Goal: Task Accomplishment & Management: Use online tool/utility

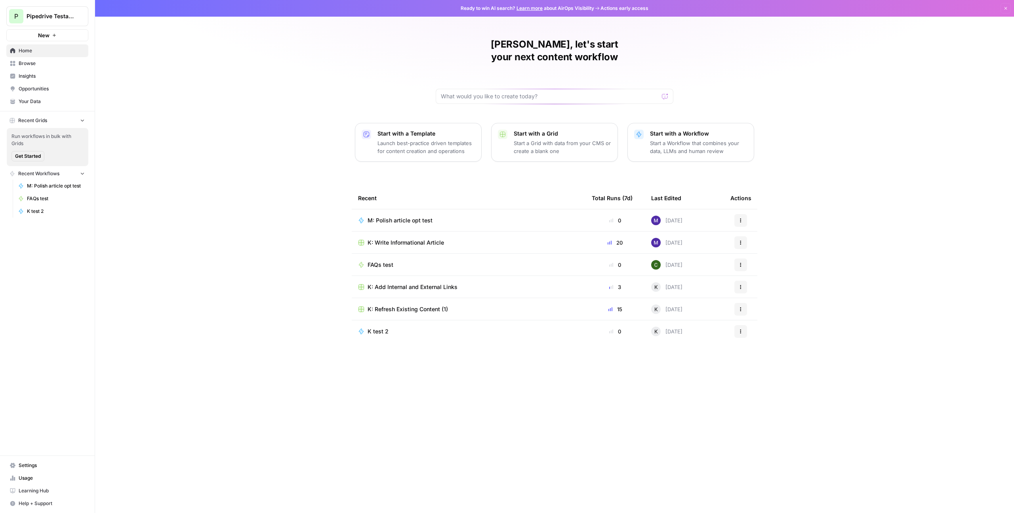
click at [533, 352] on div "Recent Total Runs (7d) Last Edited Actions M: Polish article opt test 0 [DATE] …" at bounding box center [555, 343] width 406 height 313
click at [428, 216] on span "M: Polish article opt test" at bounding box center [400, 220] width 65 height 8
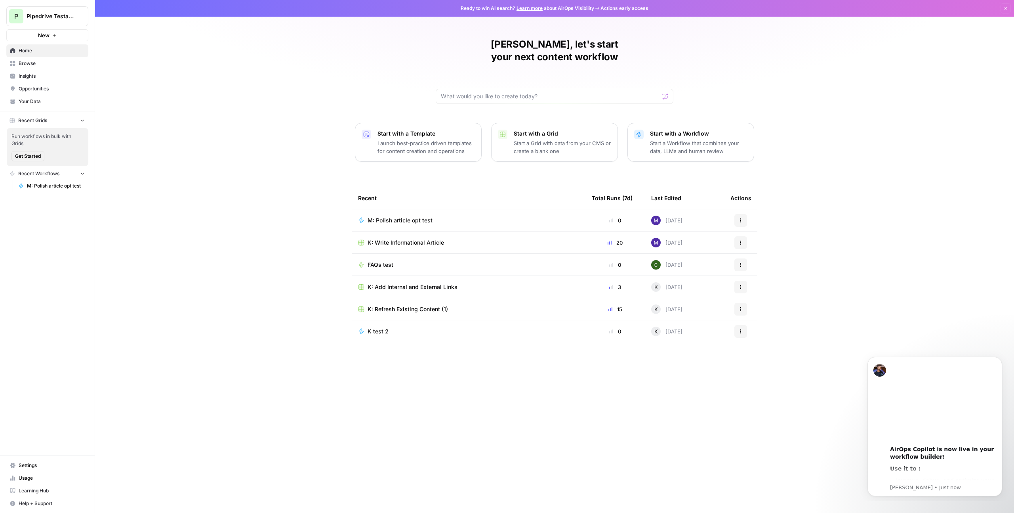
click at [418, 305] on span "K: Refresh Existing Content (1)" at bounding box center [408, 309] width 80 height 8
click at [456, 139] on p "Launch best-practice driven templates for content creation and operations" at bounding box center [426, 147] width 97 height 16
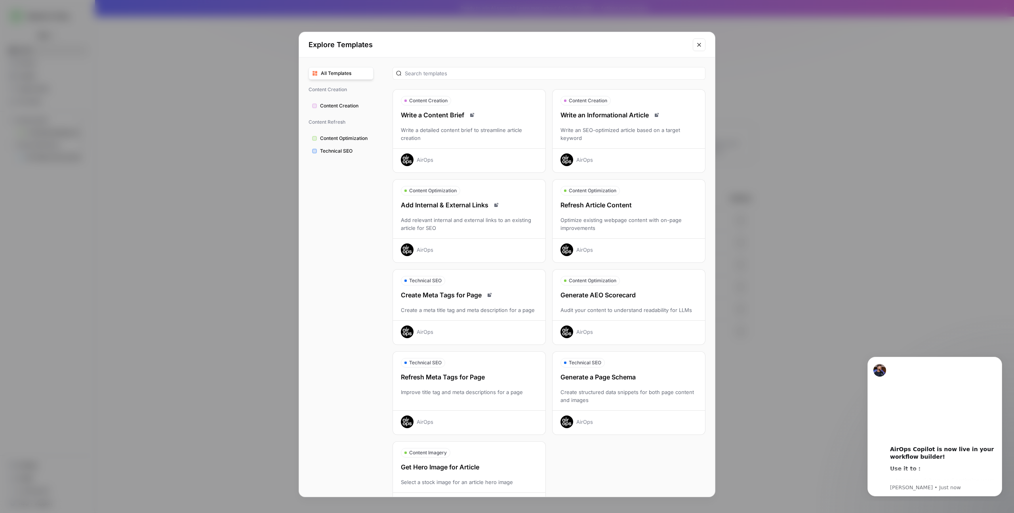
click at [463, 129] on div "Write a detailed content brief to streamline article creation" at bounding box center [469, 134] width 153 height 16
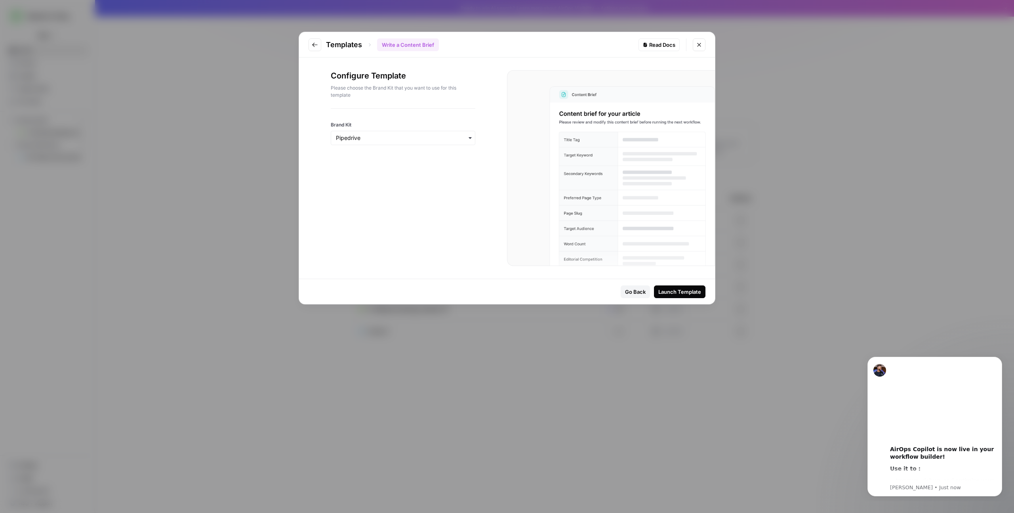
click at [306, 40] on div "Templates Write a Content Brief Read Docs" at bounding box center [507, 44] width 416 height 25
click at [317, 46] on icon "Go to previous step" at bounding box center [315, 45] width 6 height 6
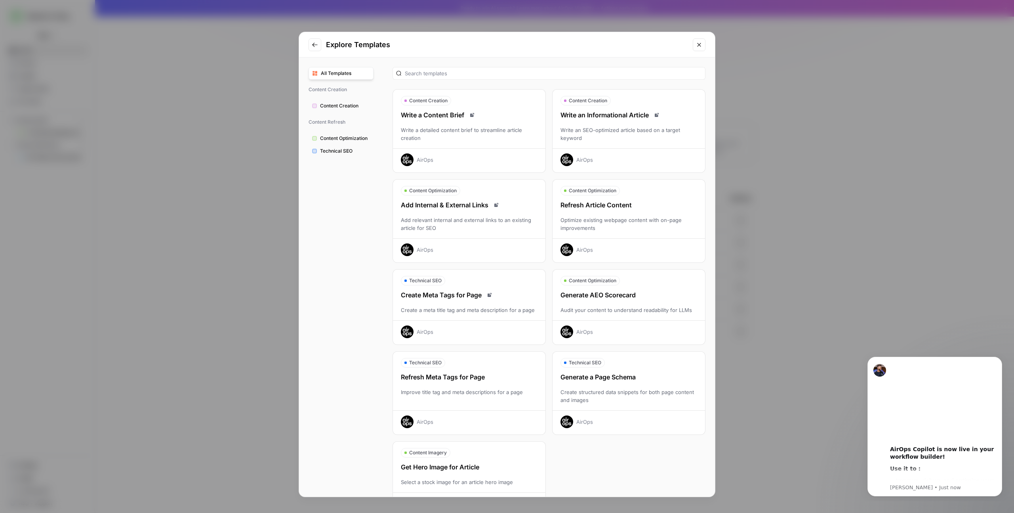
click at [420, 121] on div "Write a Content Brief Write a detailed content brief to streamline article crea…" at bounding box center [469, 138] width 153 height 56
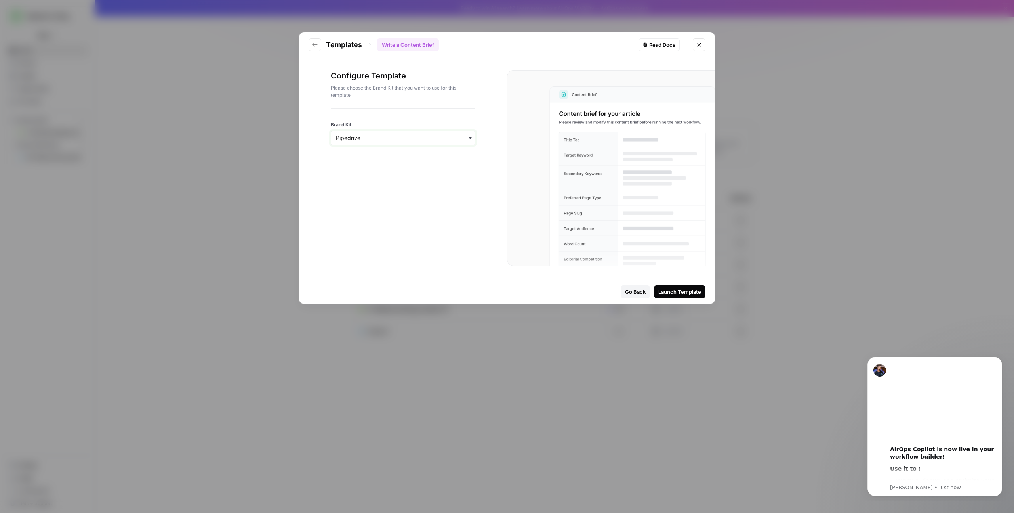
click at [416, 139] on input "Brand Kit" at bounding box center [403, 138] width 134 height 8
click at [455, 95] on p "Please choose the Brand Kit that you want to use for this template" at bounding box center [403, 91] width 145 height 14
click at [691, 289] on div "Launch Template" at bounding box center [680, 292] width 43 height 8
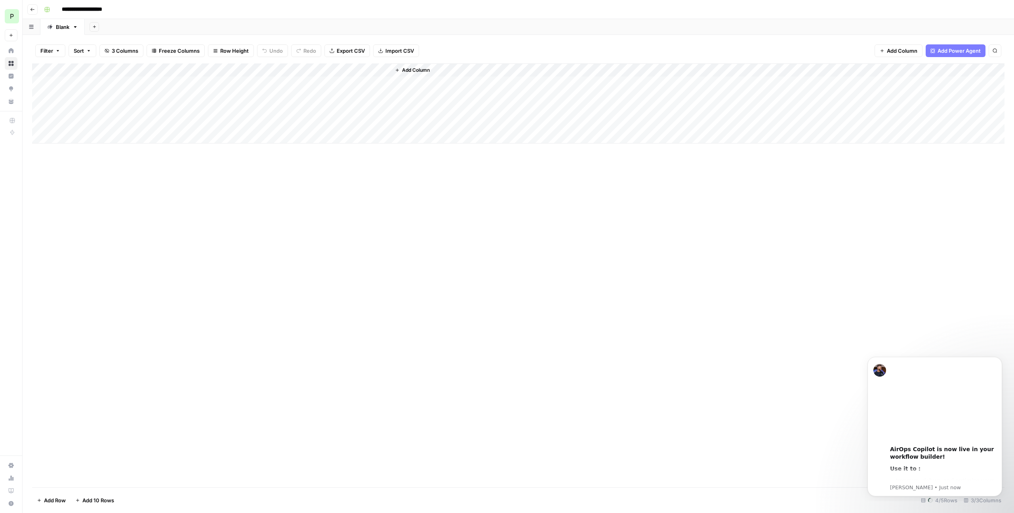
click at [107, 86] on div "Add Column" at bounding box center [518, 103] width 973 height 80
click at [155, 205] on div "Add Column" at bounding box center [518, 275] width 973 height 424
click at [47, 85] on div "Add Column" at bounding box center [518, 103] width 973 height 80
click at [116, 68] on div "Add Column" at bounding box center [518, 103] width 973 height 80
click at [205, 186] on div "Add Column" at bounding box center [518, 275] width 973 height 424
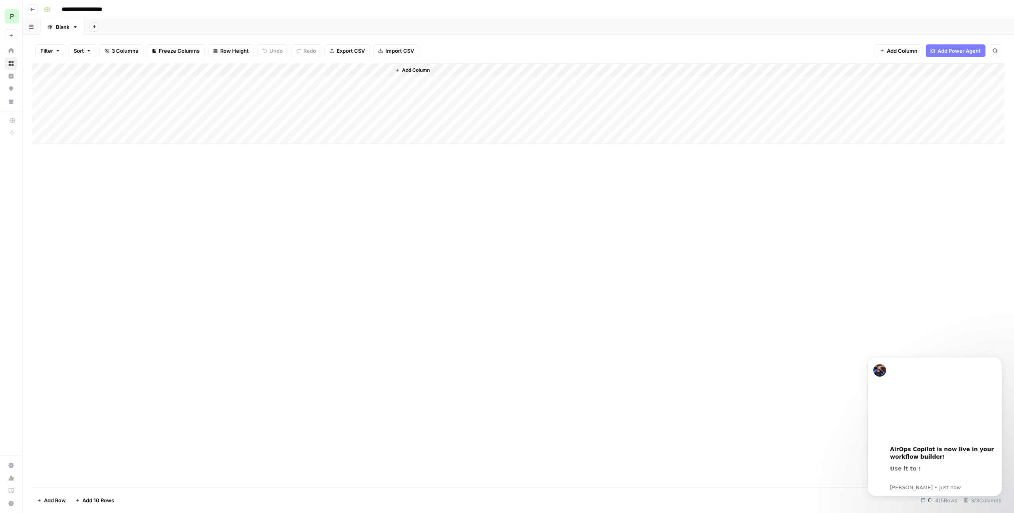
click at [216, 71] on div "Add Column" at bounding box center [518, 103] width 973 height 80
click at [310, 199] on div "Add Column" at bounding box center [518, 275] width 973 height 424
click at [115, 83] on div "Add Column" at bounding box center [518, 103] width 973 height 80
drag, startPoint x: 115, startPoint y: 83, endPoint x: 105, endPoint y: 85, distance: 9.3
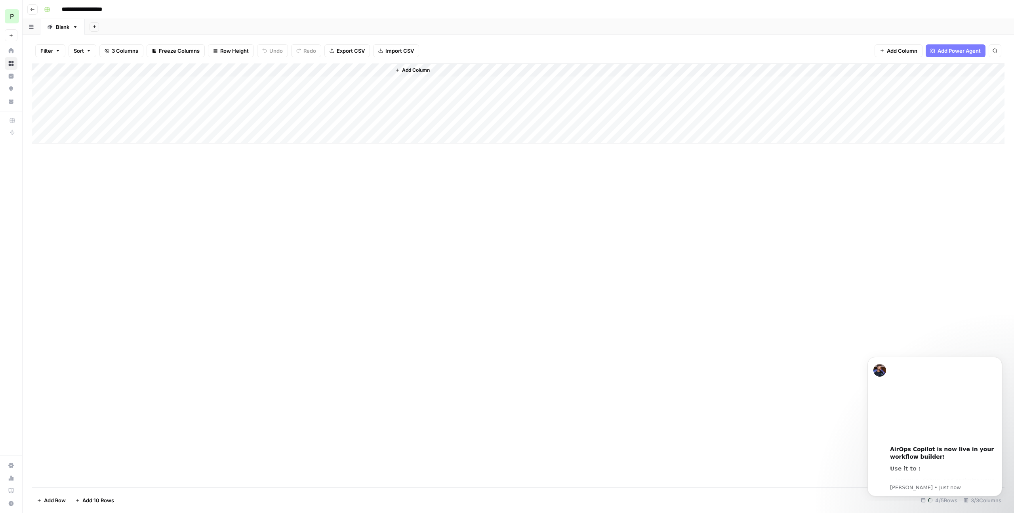
click at [114, 84] on div "Add Column" at bounding box center [518, 103] width 973 height 80
click at [75, 85] on div "Add Column" at bounding box center [518, 103] width 973 height 80
click at [75, 85] on div "Add Column" at bounding box center [518, 96] width 973 height 67
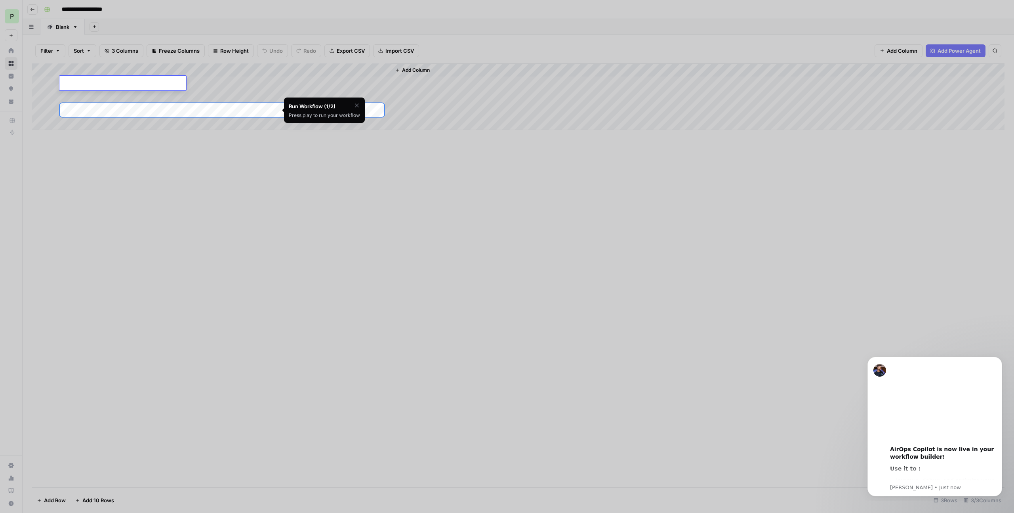
click at [302, 220] on div at bounding box center [507, 373] width 1014 height 513
click at [356, 106] on icon "button" at bounding box center [357, 105] width 6 height 6
click at [333, 126] on span "Skip Tutorial" at bounding box center [336, 125] width 25 height 6
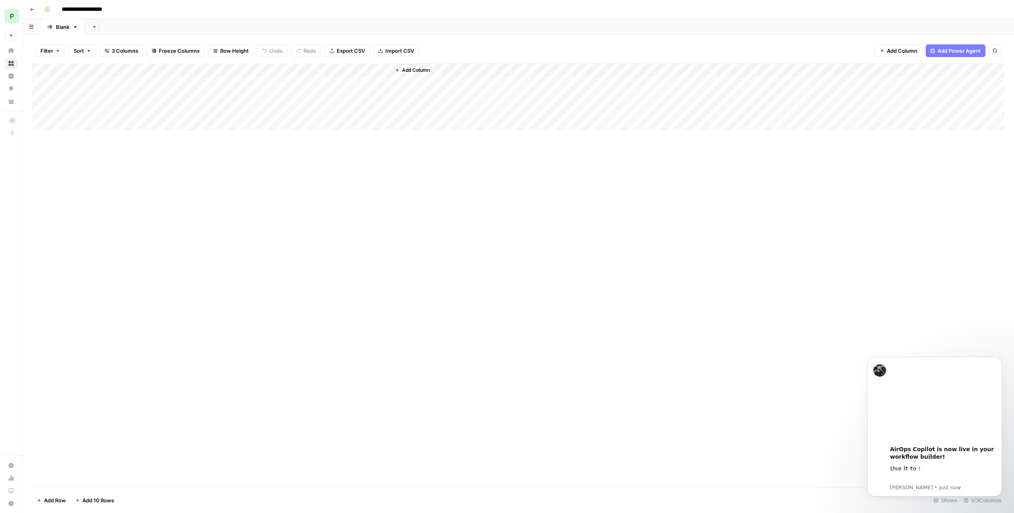
click at [331, 241] on div "Add Column" at bounding box center [518, 275] width 973 height 424
click at [221, 83] on div "Add Column" at bounding box center [518, 96] width 973 height 67
click at [200, 80] on div "Add Column" at bounding box center [518, 96] width 973 height 67
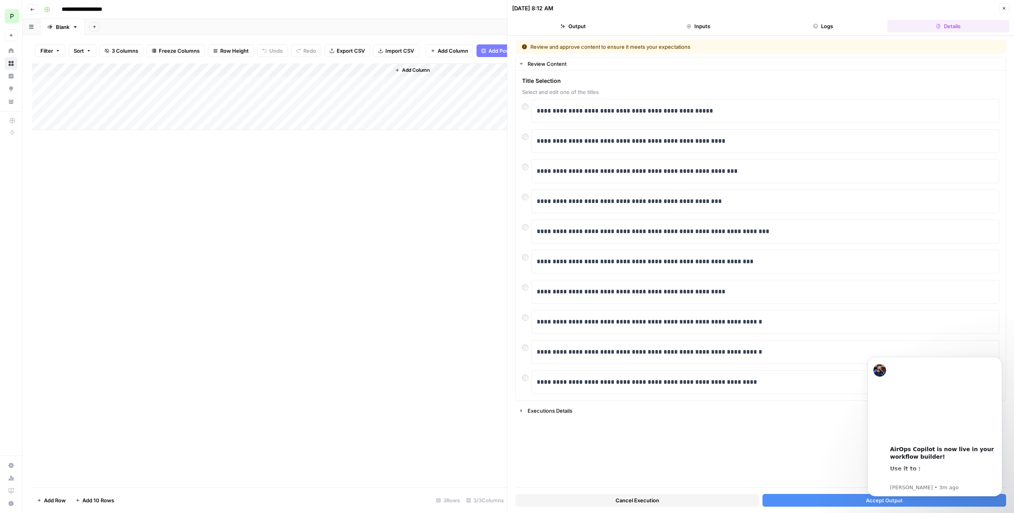
click at [30, 10] on button "Go back" at bounding box center [32, 9] width 10 height 10
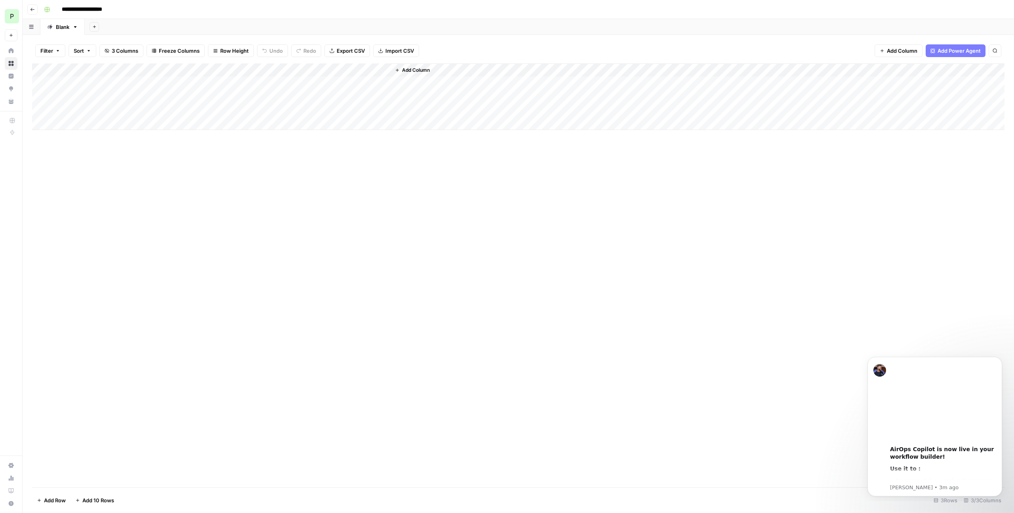
click at [30, 10] on icon "button" at bounding box center [32, 9] width 5 height 5
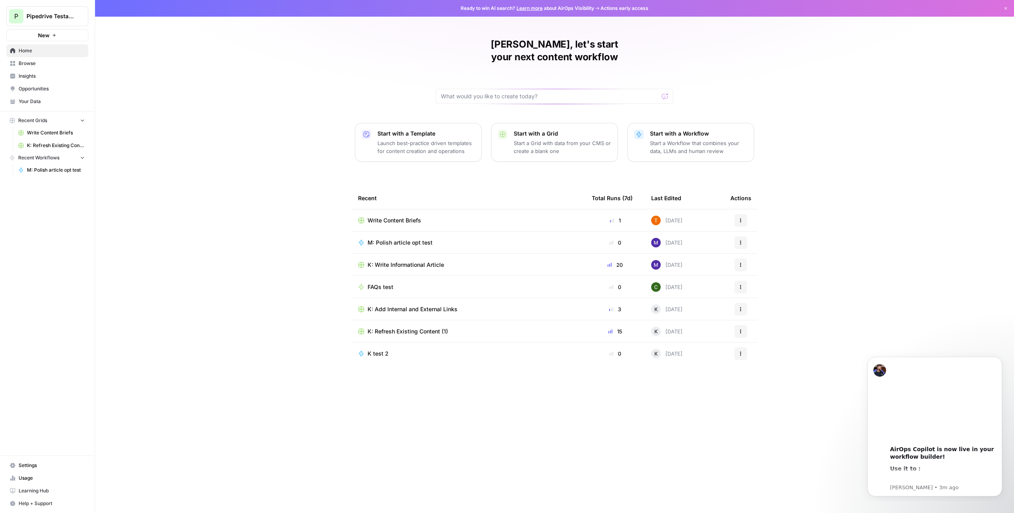
click at [744, 214] on button "Actions" at bounding box center [741, 220] width 13 height 13
click at [423, 211] on td "Write Content Briefs" at bounding box center [469, 220] width 234 height 22
click at [743, 218] on icon "button" at bounding box center [741, 220] width 5 height 5
click at [760, 247] on span "Delete" at bounding box center [781, 244] width 63 height 8
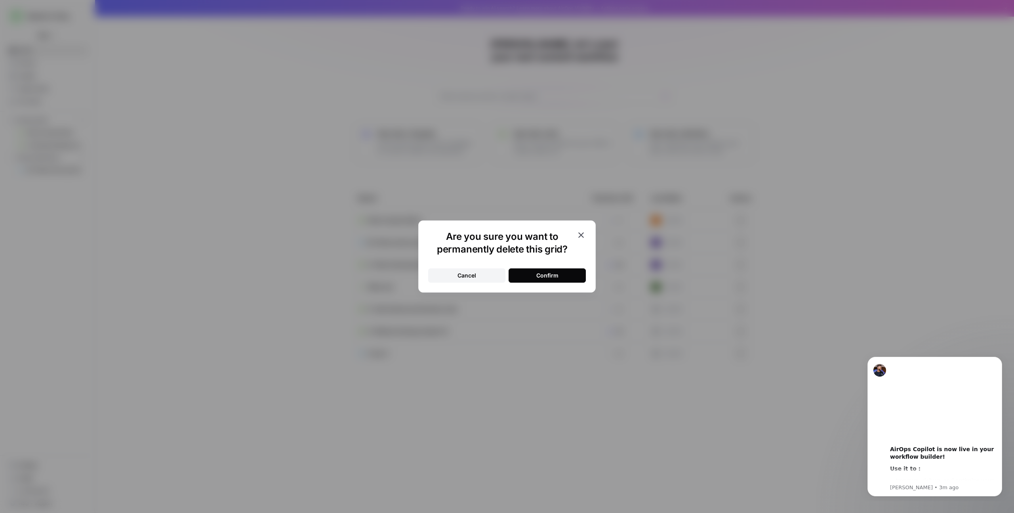
click at [463, 279] on button "Cancel" at bounding box center [466, 275] width 77 height 14
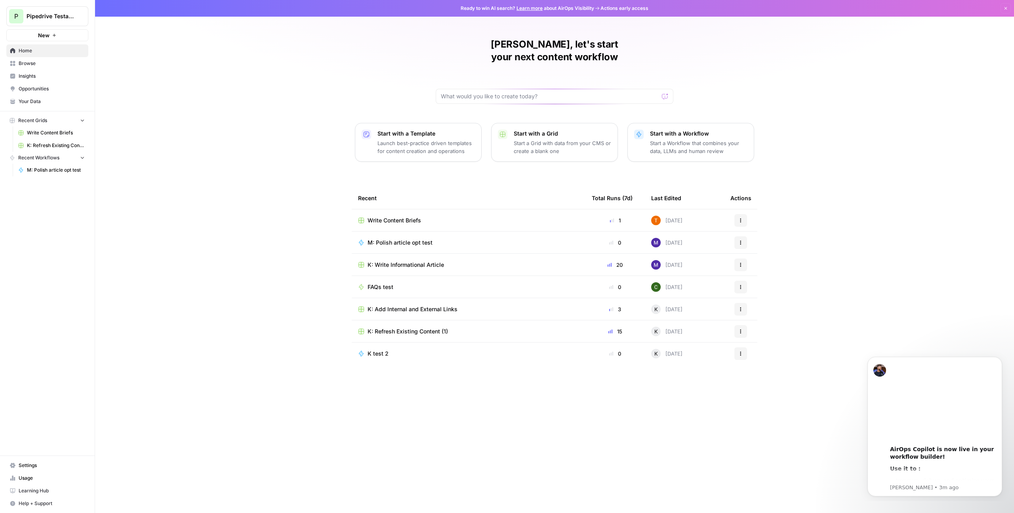
click at [396, 139] on p "Launch best-practice driven templates for content creation and operations" at bounding box center [426, 147] width 97 height 16
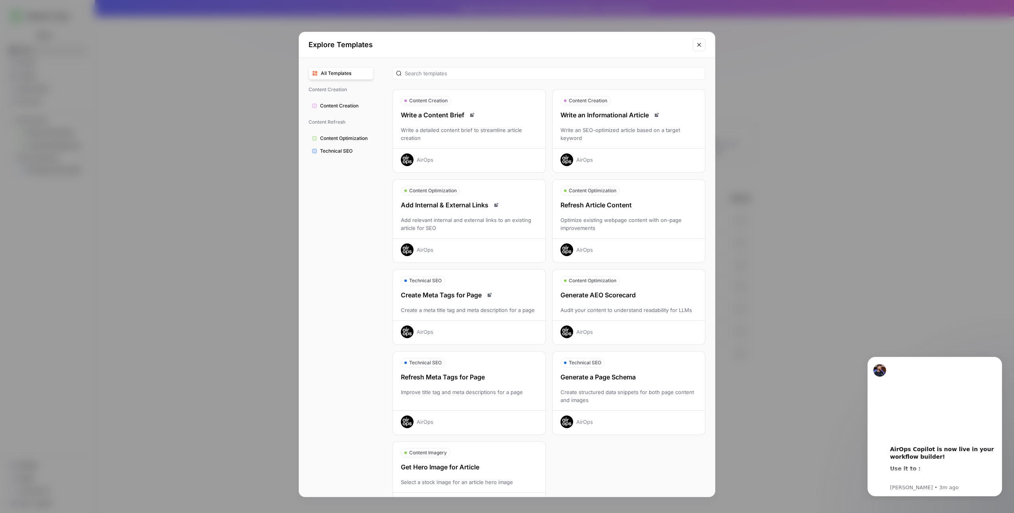
click at [478, 216] on div "Add relevant internal and external links to an existing article for SEO" at bounding box center [469, 224] width 153 height 16
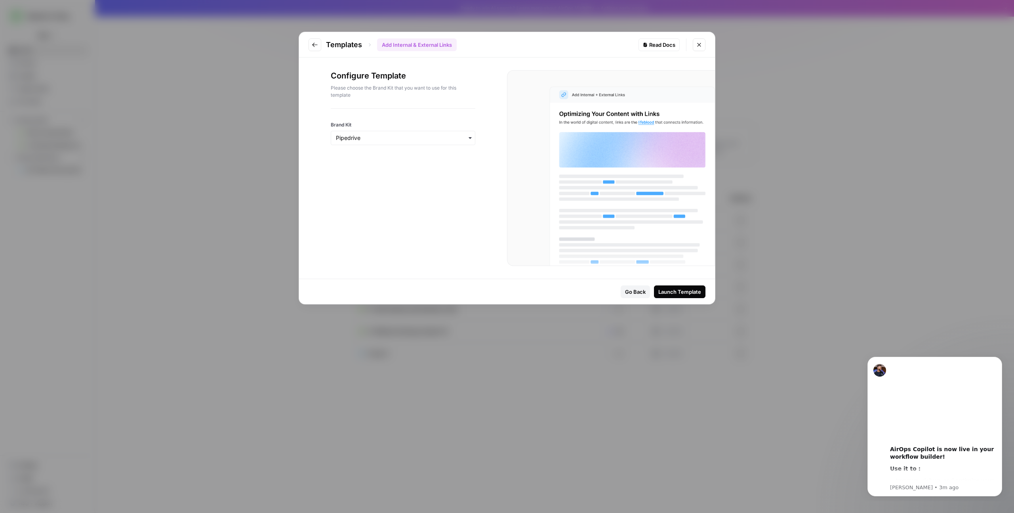
click at [684, 293] on div "Launch Template" at bounding box center [680, 292] width 43 height 8
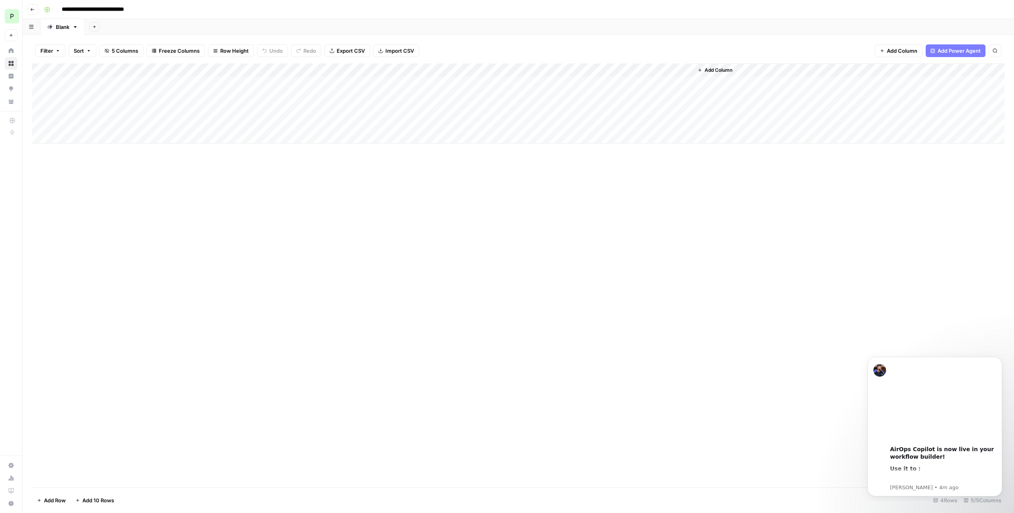
click at [87, 137] on div "Add Column" at bounding box center [518, 103] width 973 height 80
click at [100, 141] on input at bounding box center [126, 139] width 127 height 10
type input "**********"
click at [234, 209] on div "Add Column" at bounding box center [518, 275] width 973 height 424
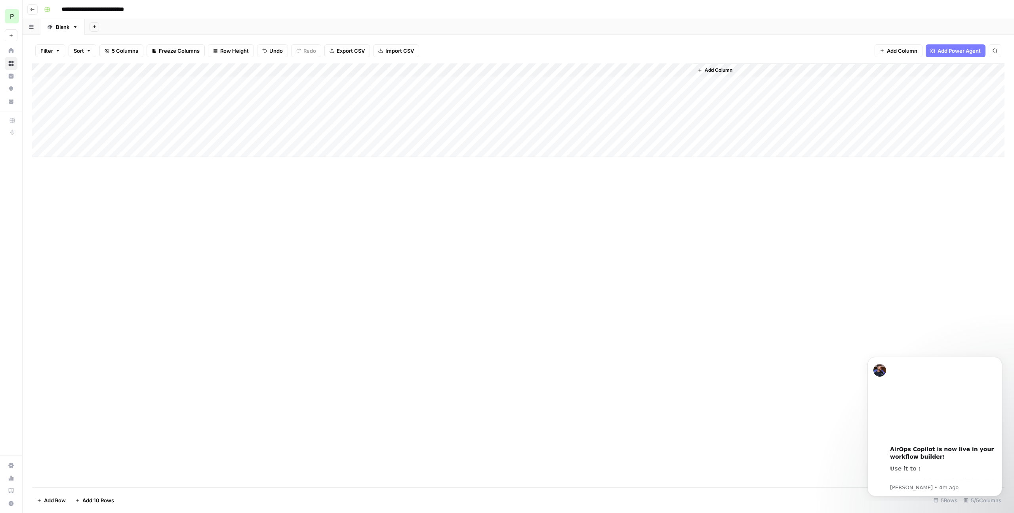
click at [198, 138] on div "Add Column" at bounding box center [518, 110] width 973 height 94
click at [248, 138] on div "Add Column" at bounding box center [518, 110] width 973 height 94
click at [196, 136] on div at bounding box center [249, 137] width 118 height 15
click at [197, 136] on div at bounding box center [249, 137] width 118 height 15
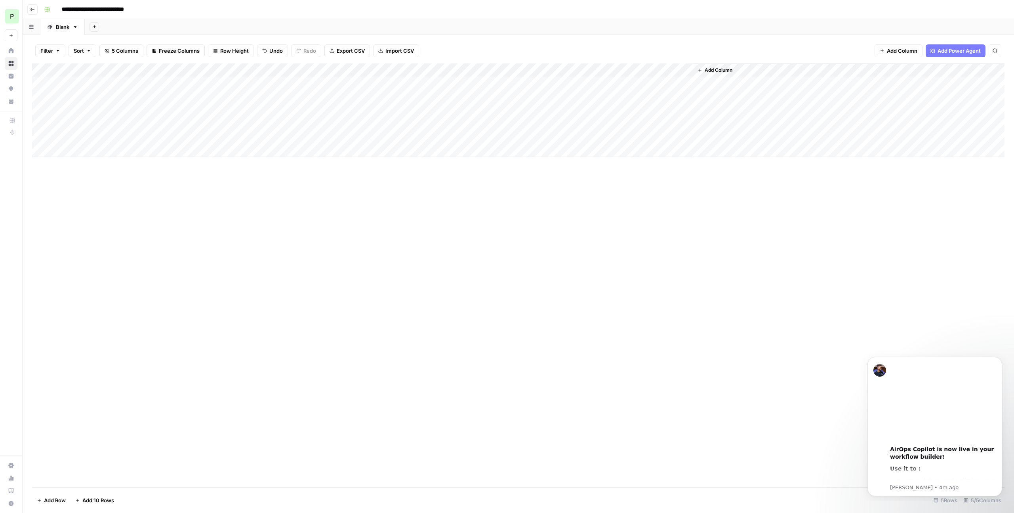
click at [346, 140] on div "Add Column" at bounding box center [518, 110] width 973 height 94
click at [371, 139] on div "Add Column" at bounding box center [518, 110] width 973 height 94
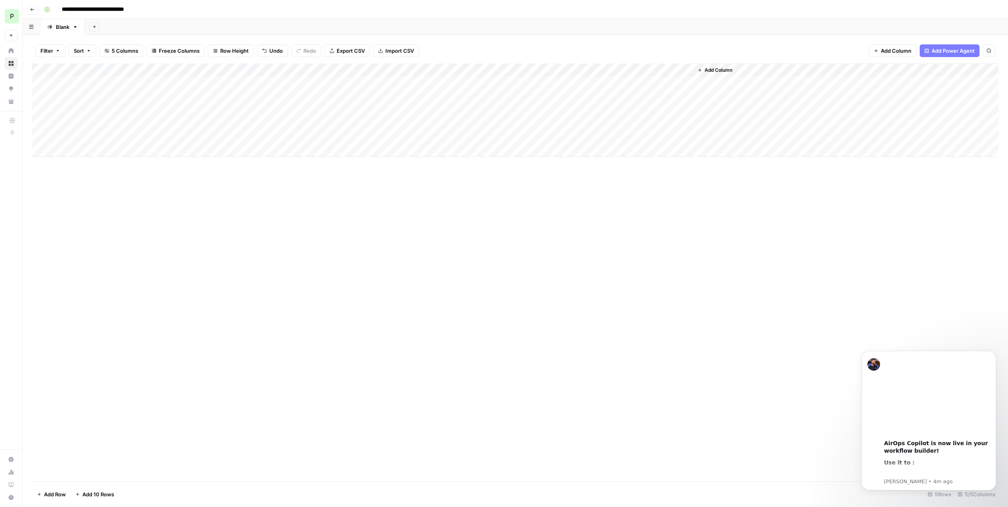
click at [371, 139] on div at bounding box center [370, 137] width 128 height 15
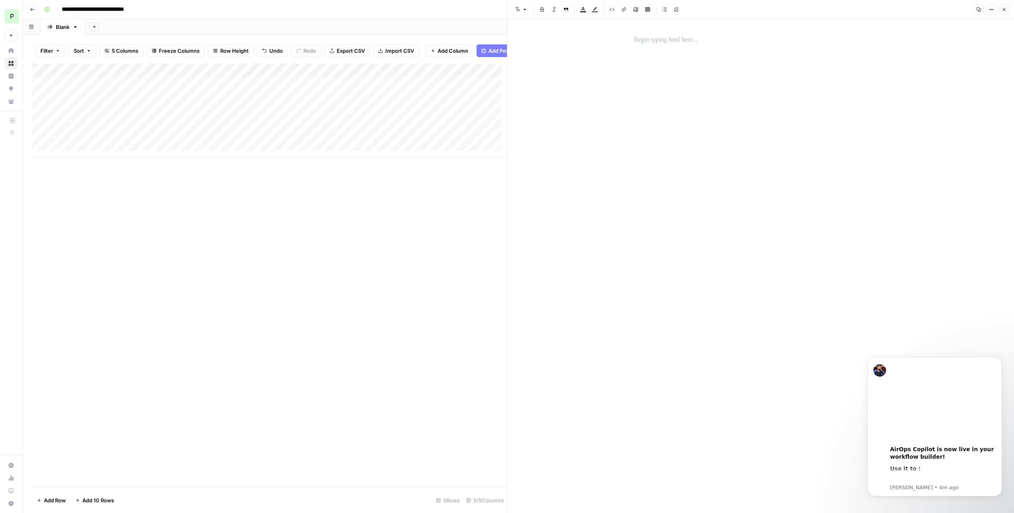
click at [247, 143] on div "Add Column" at bounding box center [269, 110] width 475 height 94
click at [248, 143] on div "Add Column" at bounding box center [269, 110] width 475 height 94
click at [302, 75] on div "Add Column" at bounding box center [269, 110] width 475 height 94
drag, startPoint x: 199, startPoint y: 216, endPoint x: 180, endPoint y: 201, distance: 24.0
click at [199, 216] on div "Add Column" at bounding box center [269, 275] width 475 height 424
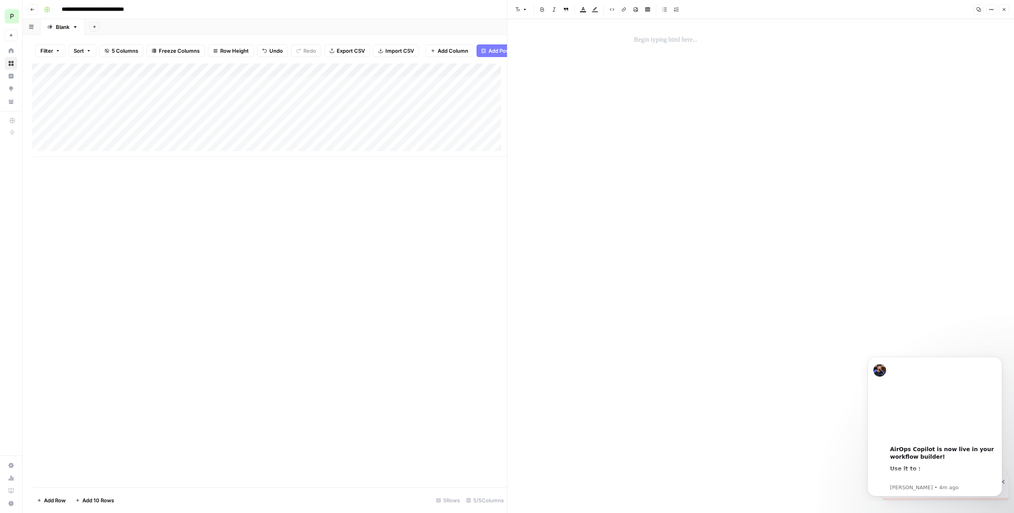
click at [42, 143] on div "Add Column" at bounding box center [269, 110] width 475 height 94
click at [300, 77] on div "Add Column" at bounding box center [269, 110] width 475 height 94
click at [324, 123] on span "Selected Rows (1)" at bounding box center [328, 122] width 50 height 8
click at [212, 143] on div "Add Column" at bounding box center [269, 110] width 475 height 94
click at [290, 141] on div "Add Column" at bounding box center [269, 110] width 475 height 94
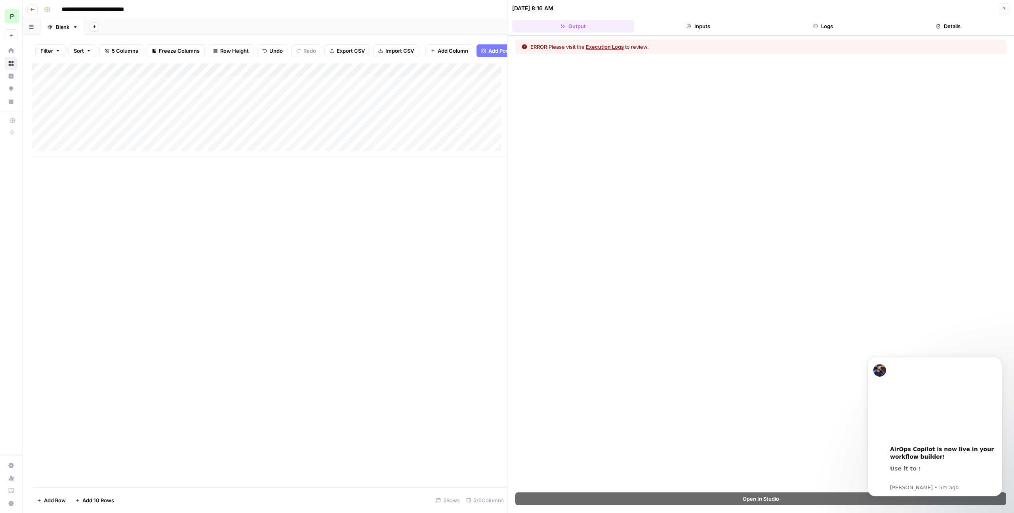
click at [607, 50] on button "Execution Logs" at bounding box center [605, 47] width 38 height 8
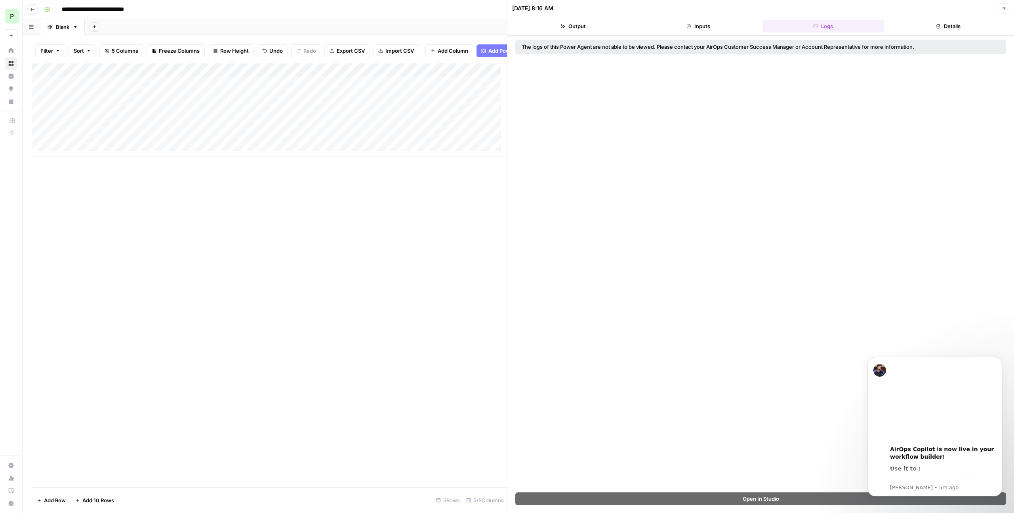
click at [590, 28] on button "Output" at bounding box center [573, 26] width 122 height 13
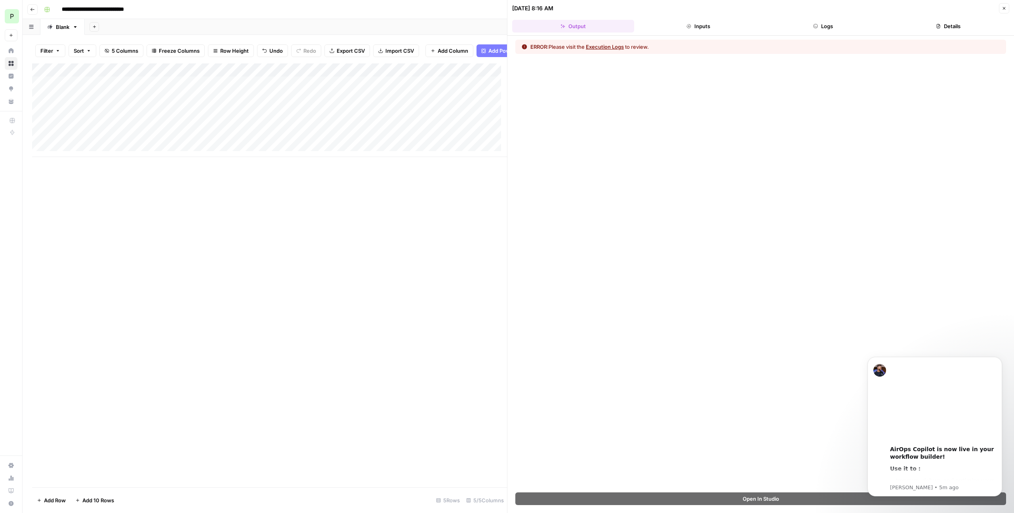
click at [247, 128] on div "Add Column" at bounding box center [269, 110] width 475 height 94
click at [299, 76] on div "Add Column" at bounding box center [269, 110] width 475 height 94
click at [323, 94] on span "All Rows" at bounding box center [328, 94] width 50 height 8
click at [40, 103] on div "Add Column" at bounding box center [269, 110] width 475 height 94
click at [42, 115] on div "Add Column" at bounding box center [269, 110] width 475 height 94
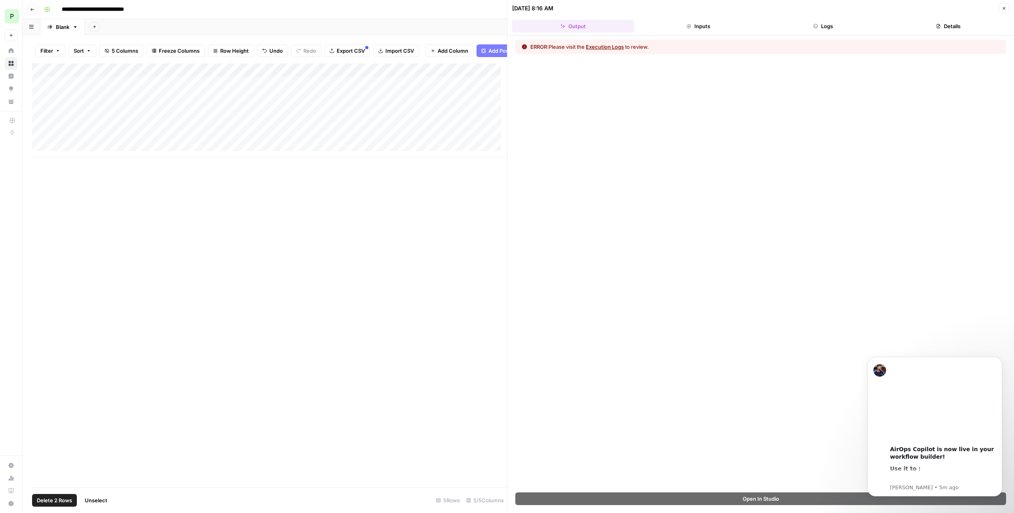
click at [39, 102] on div "Add Column" at bounding box center [269, 110] width 475 height 94
click at [40, 111] on div "Add Column" at bounding box center [269, 110] width 475 height 94
click at [29, 10] on button "Go back" at bounding box center [32, 9] width 10 height 10
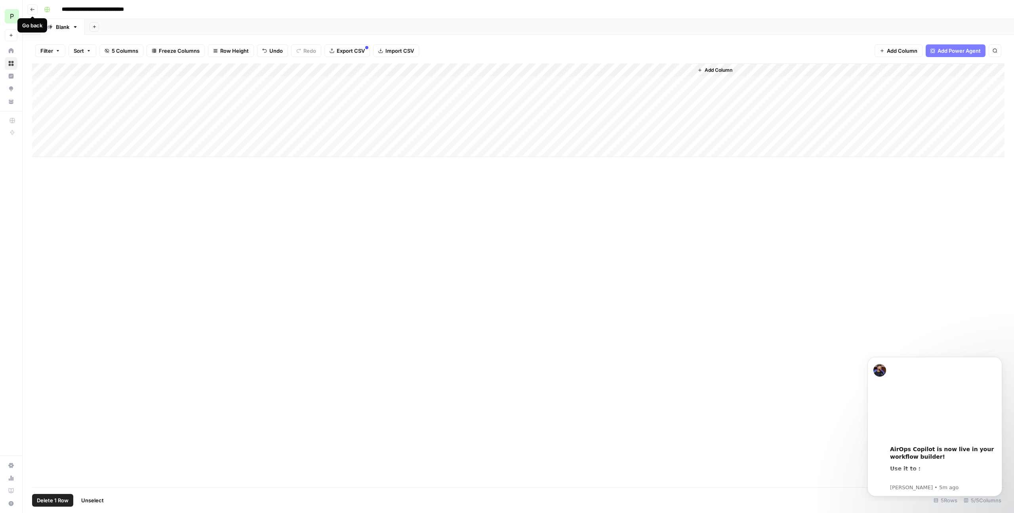
click at [30, 9] on icon "button" at bounding box center [32, 9] width 5 height 5
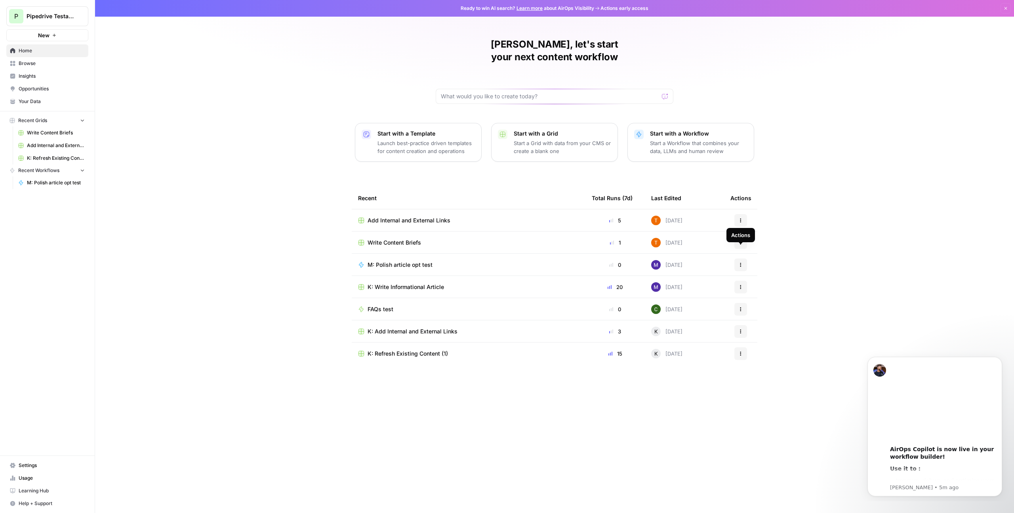
click at [741, 262] on icon "button" at bounding box center [741, 264] width 5 height 5
click at [435, 254] on td "M: Polish article opt test" at bounding box center [469, 265] width 234 height 22
click at [411, 261] on span "M: Polish article opt test" at bounding box center [400, 265] width 65 height 8
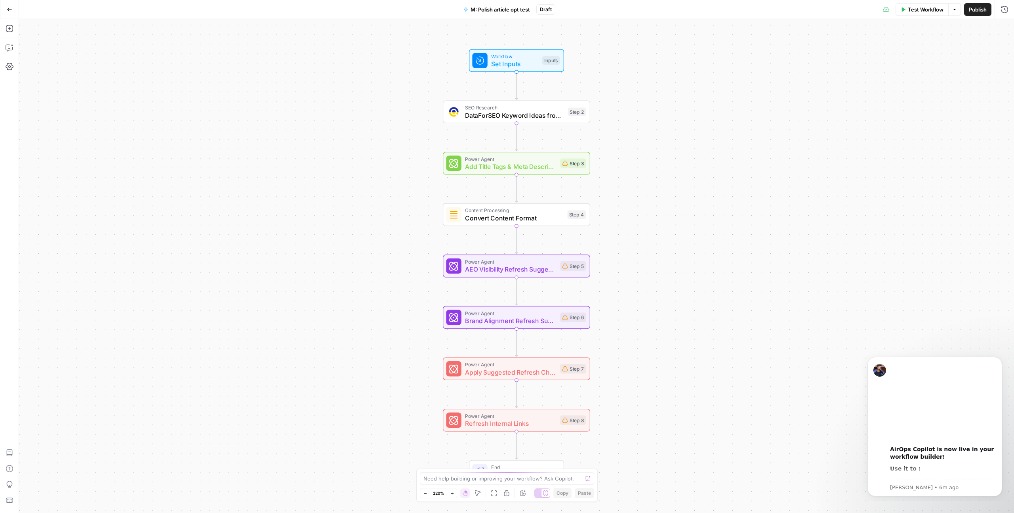
click at [10, 9] on icon "button" at bounding box center [10, 10] width 6 height 6
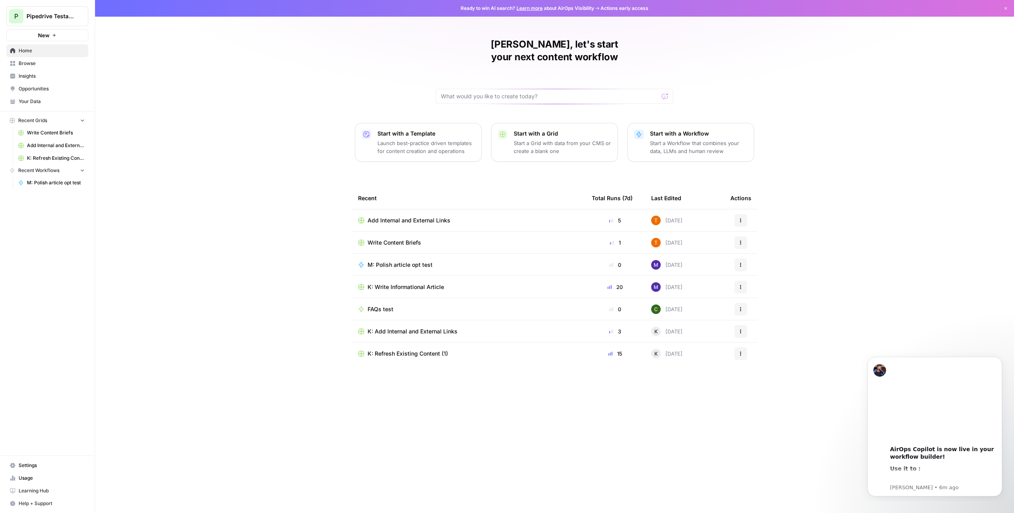
click at [35, 55] on link "Home" at bounding box center [47, 50] width 82 height 13
click at [686, 139] on p "Start a Workflow that combines your data, LLMs and human review" at bounding box center [698, 147] width 97 height 16
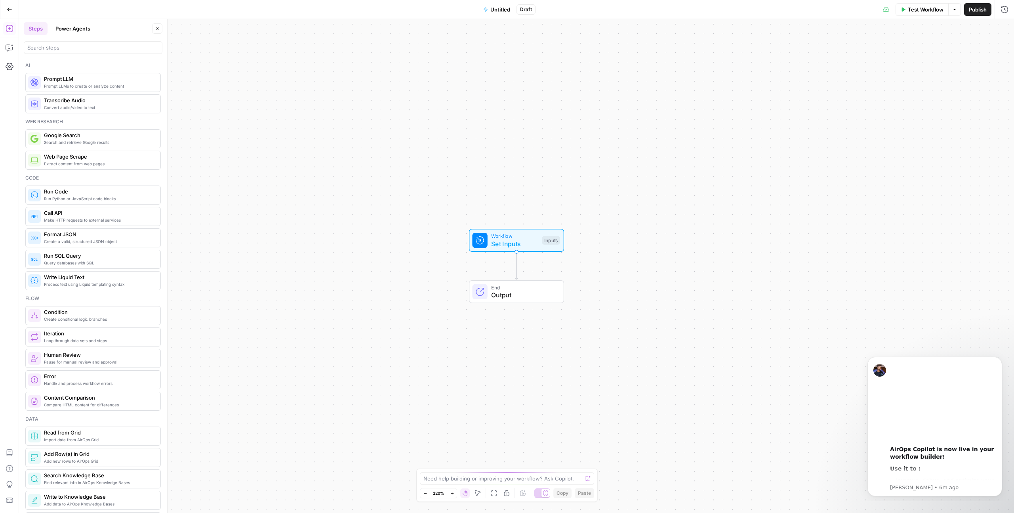
click at [80, 83] on span "Prompt LLMs to create or analyze content" at bounding box center [99, 86] width 110 height 6
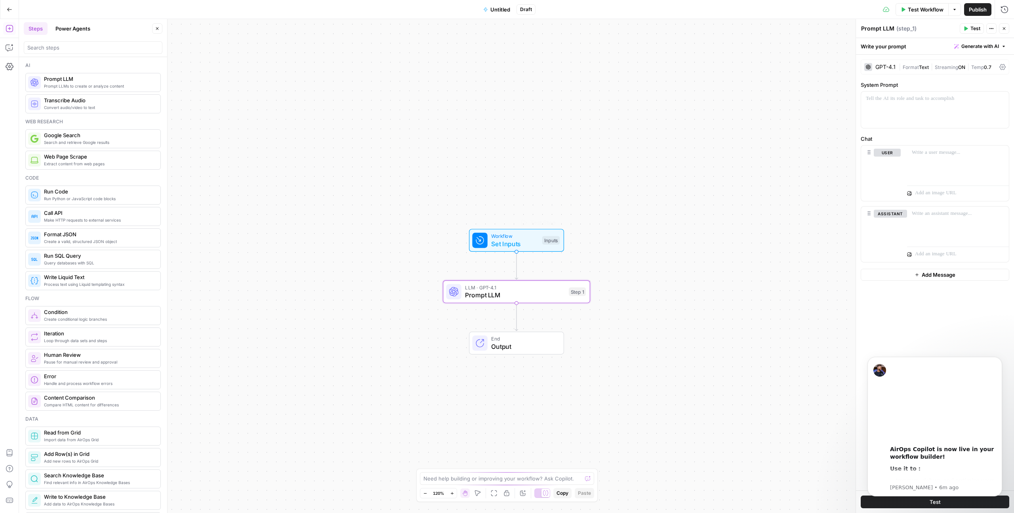
click at [524, 240] on span "Set Inputs" at bounding box center [514, 244] width 47 height 10
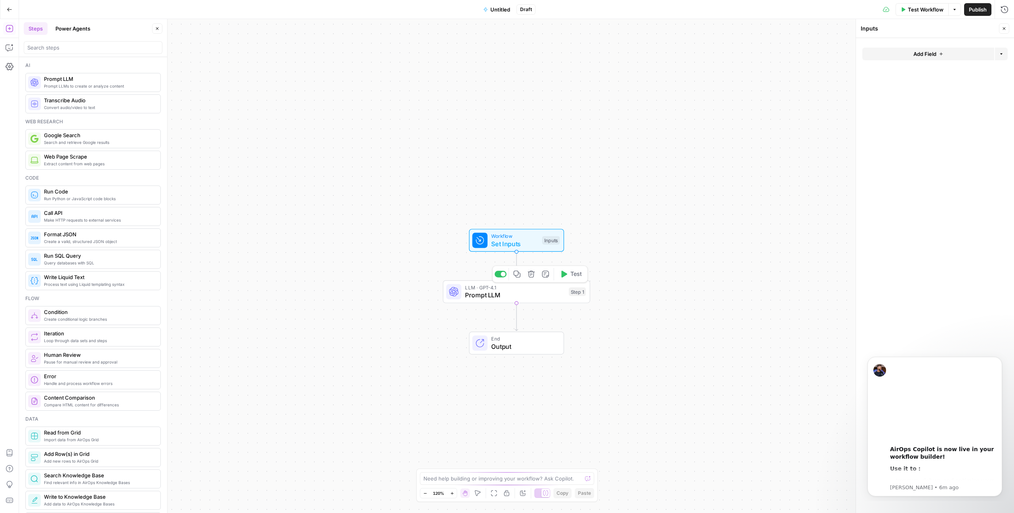
click at [513, 295] on span "Prompt LLM" at bounding box center [515, 295] width 100 height 10
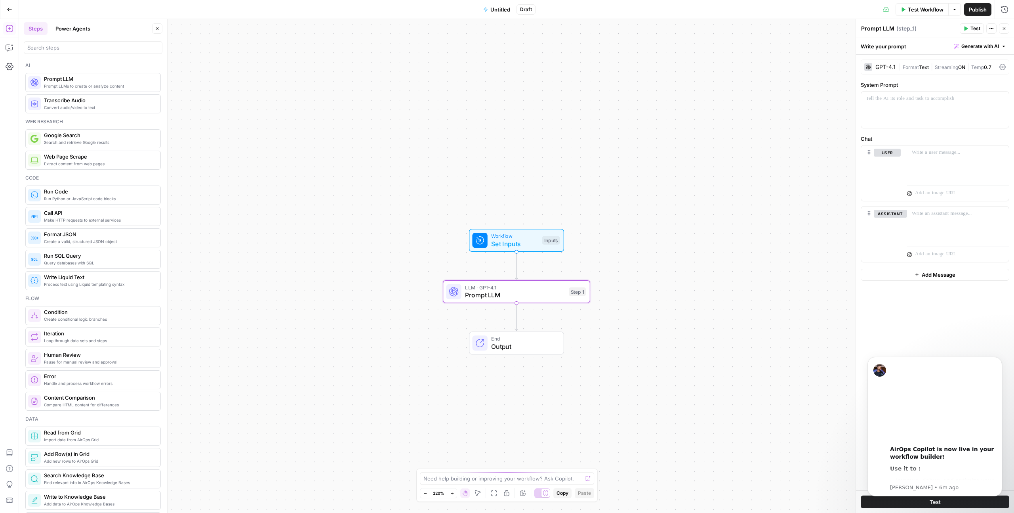
click at [502, 340] on span "End" at bounding box center [523, 339] width 65 height 8
click at [508, 237] on span "Workflow" at bounding box center [514, 236] width 47 height 8
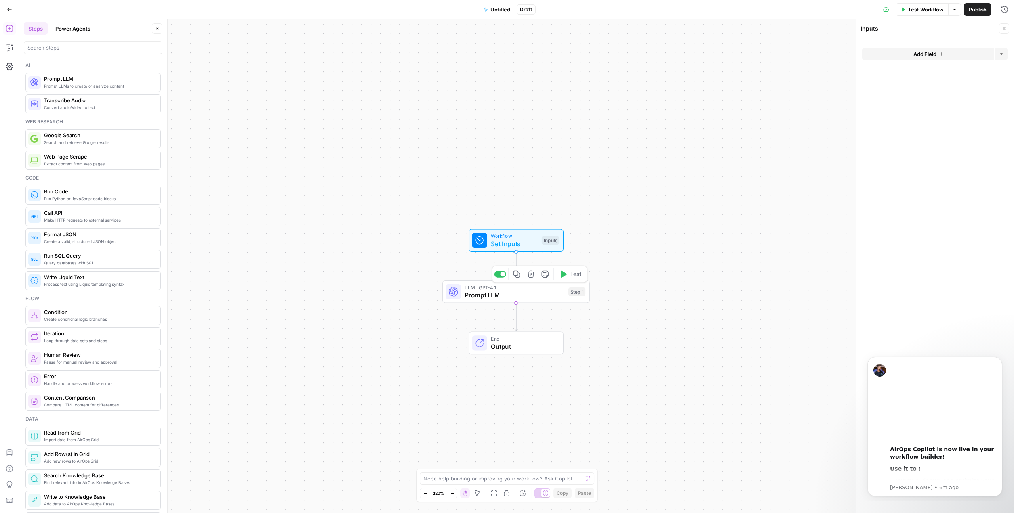
click at [511, 294] on span "Prompt LLM" at bounding box center [515, 295] width 100 height 10
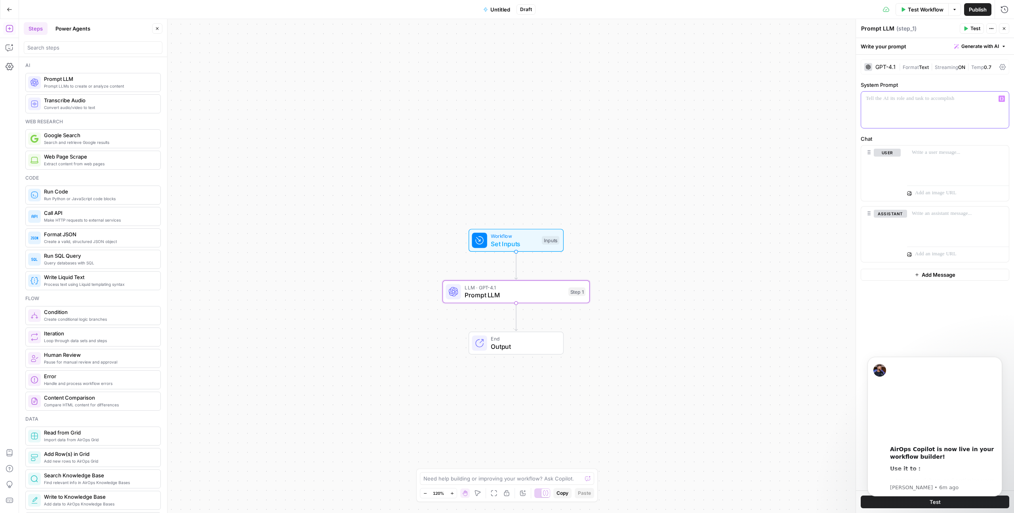
click at [905, 111] on div at bounding box center [935, 110] width 148 height 36
drag, startPoint x: 926, startPoint y: 109, endPoint x: 856, endPoint y: 84, distance: 73.7
click at [856, 85] on div "**********" at bounding box center [935, 266] width 159 height 494
copy p "**********"
click at [961, 121] on div "**********" at bounding box center [935, 110] width 148 height 36
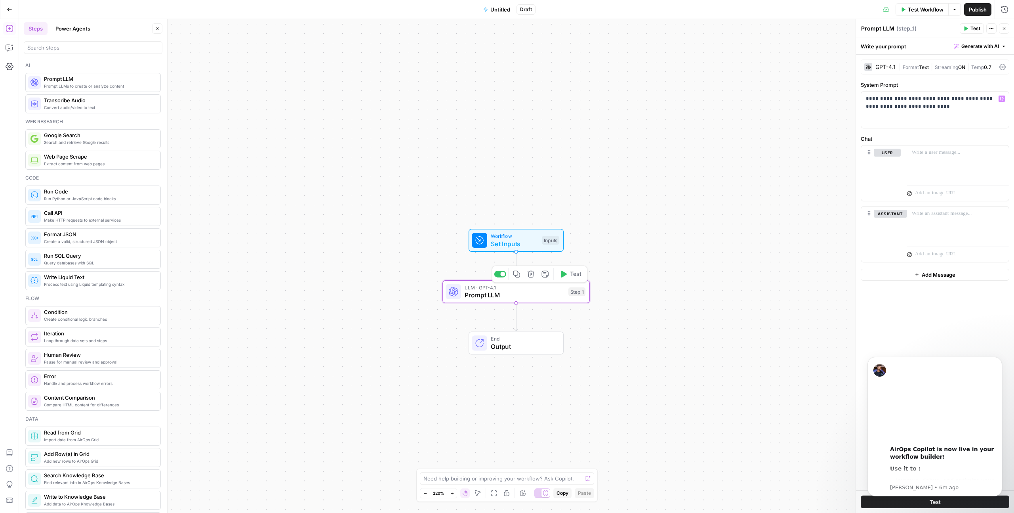
click at [523, 291] on span "Prompt LLM" at bounding box center [515, 295] width 100 height 10
click at [564, 275] on icon "button" at bounding box center [564, 274] width 6 height 7
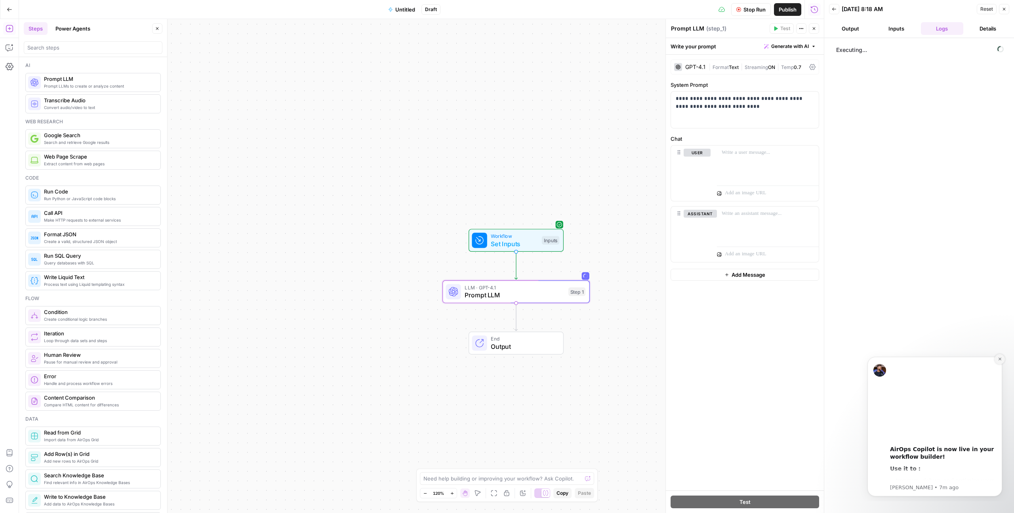
click at [1001, 357] on icon "Dismiss notification" at bounding box center [1000, 359] width 4 height 4
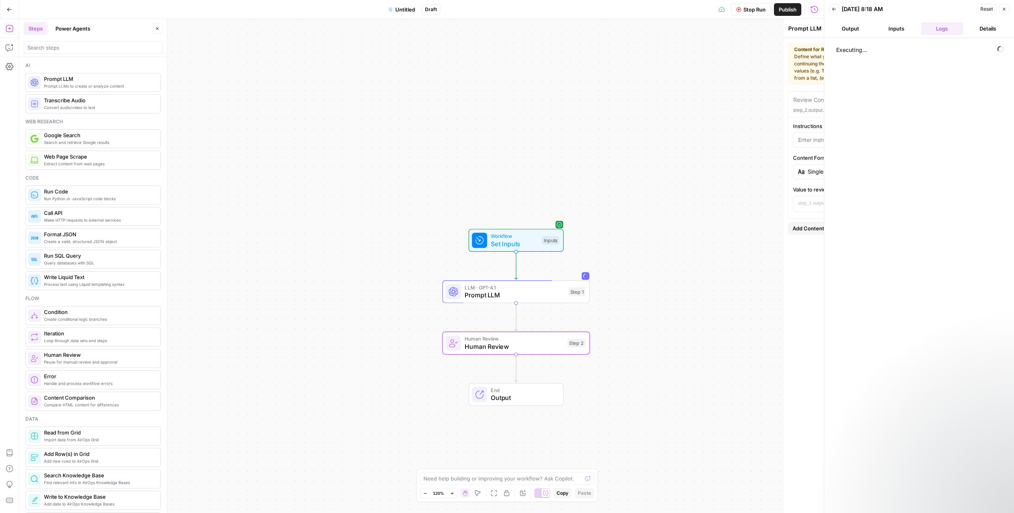
type textarea "Human Review"
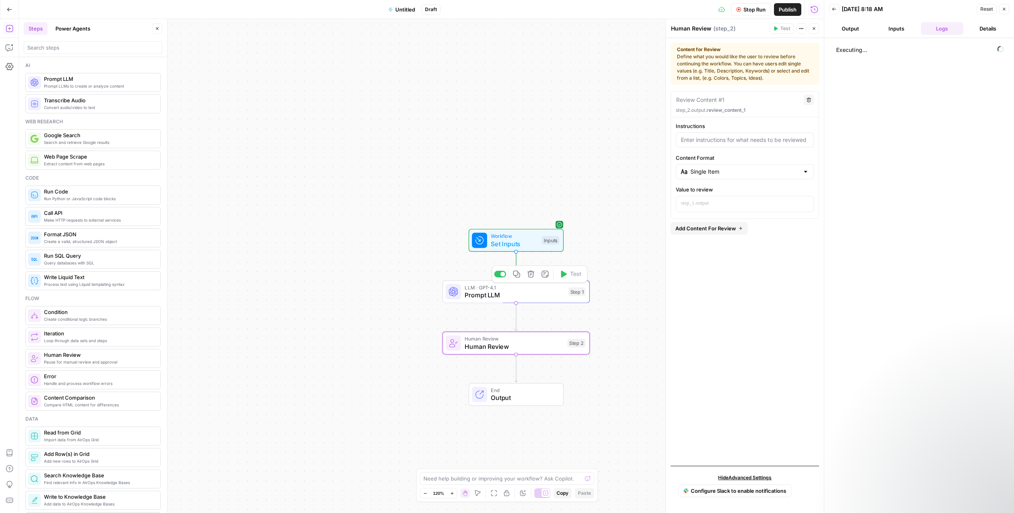
click at [527, 295] on span "Prompt LLM" at bounding box center [515, 295] width 100 height 10
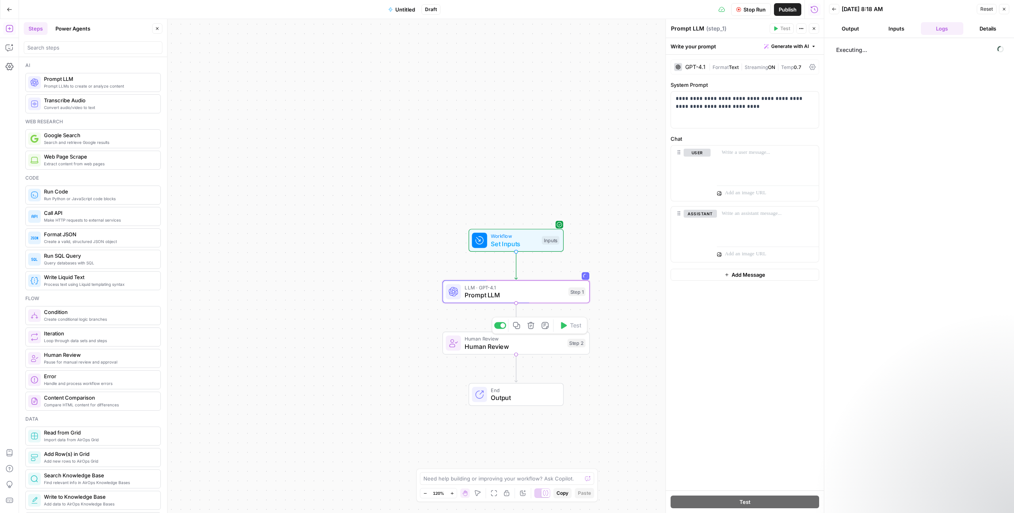
click at [512, 349] on span "Human Review" at bounding box center [514, 347] width 99 height 10
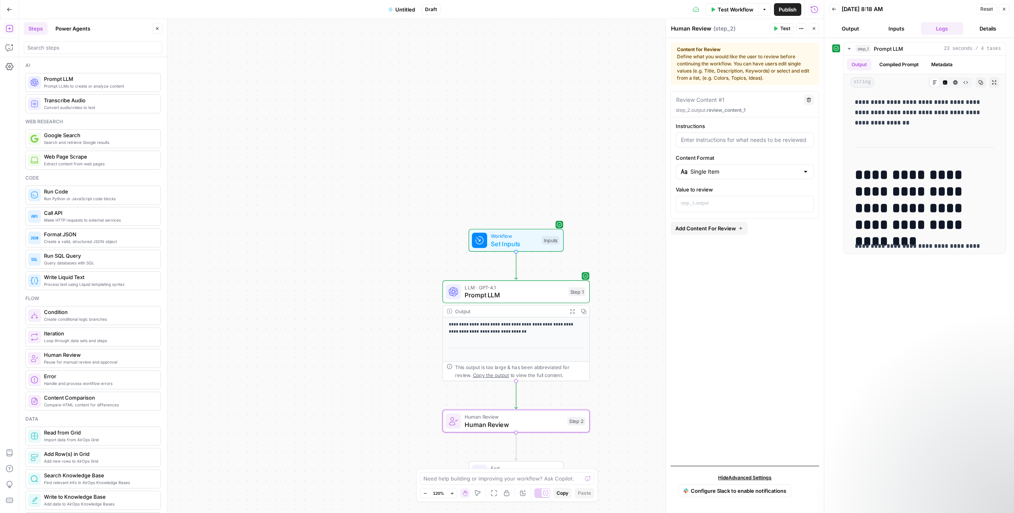
click at [515, 420] on span "Human Review" at bounding box center [514, 425] width 99 height 10
click at [514, 424] on span "Human Review" at bounding box center [514, 425] width 99 height 10
click at [531, 292] on span "Prompt LLM" at bounding box center [515, 295] width 100 height 10
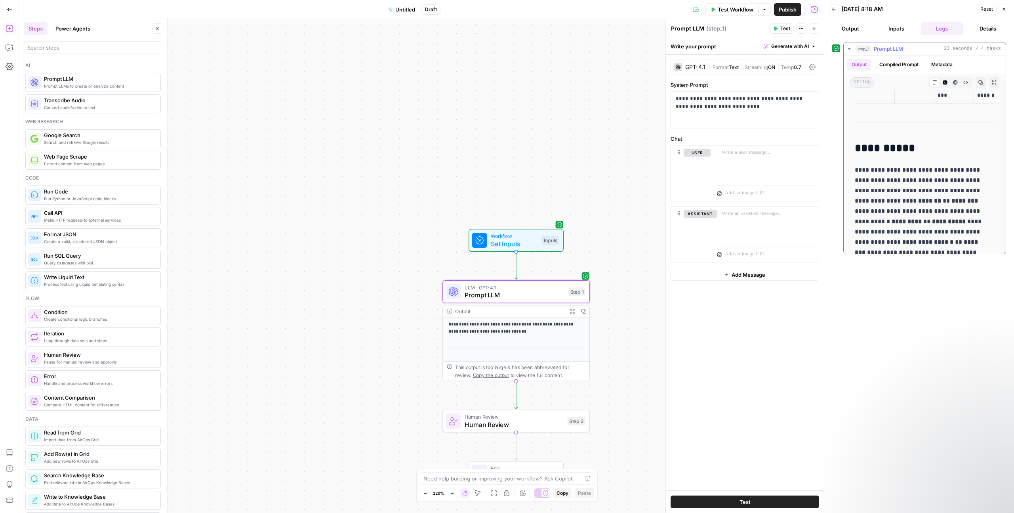
scroll to position [2818, 0]
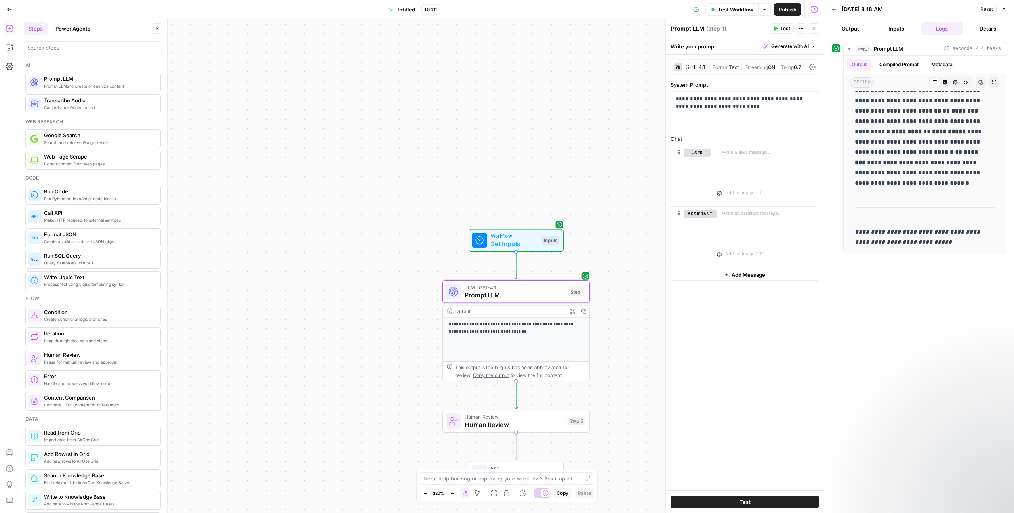
click at [520, 424] on span "Human Review" at bounding box center [514, 425] width 99 height 10
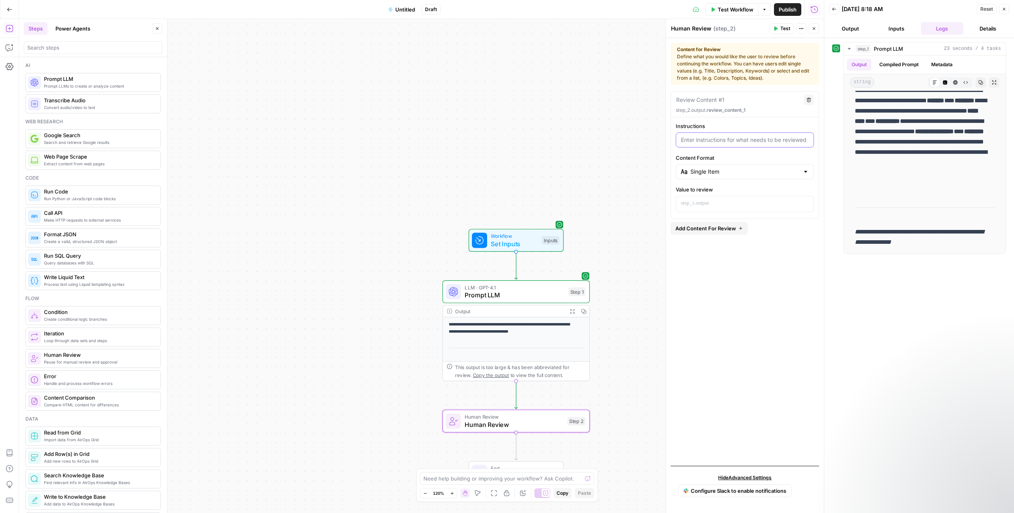
click at [743, 136] on input "Instructions" at bounding box center [745, 140] width 128 height 8
click at [846, 27] on button "Output" at bounding box center [850, 28] width 43 height 13
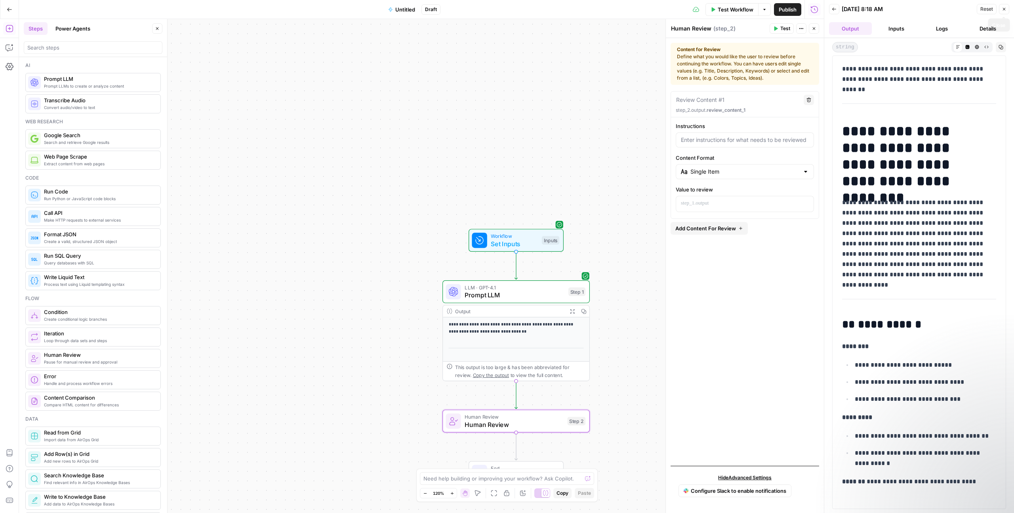
click at [1006, 8] on icon "button" at bounding box center [1004, 9] width 3 height 3
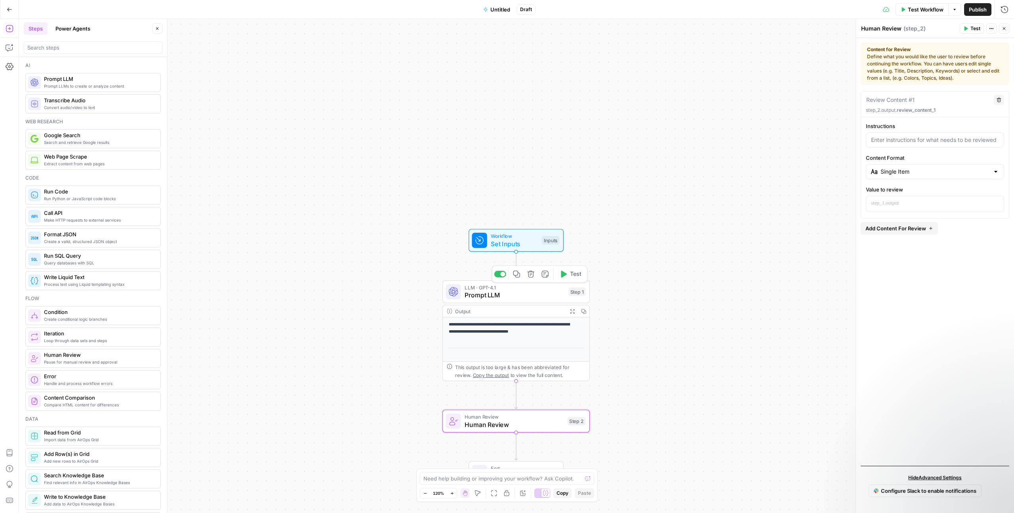
click at [525, 296] on span "Prompt LLM" at bounding box center [515, 295] width 100 height 10
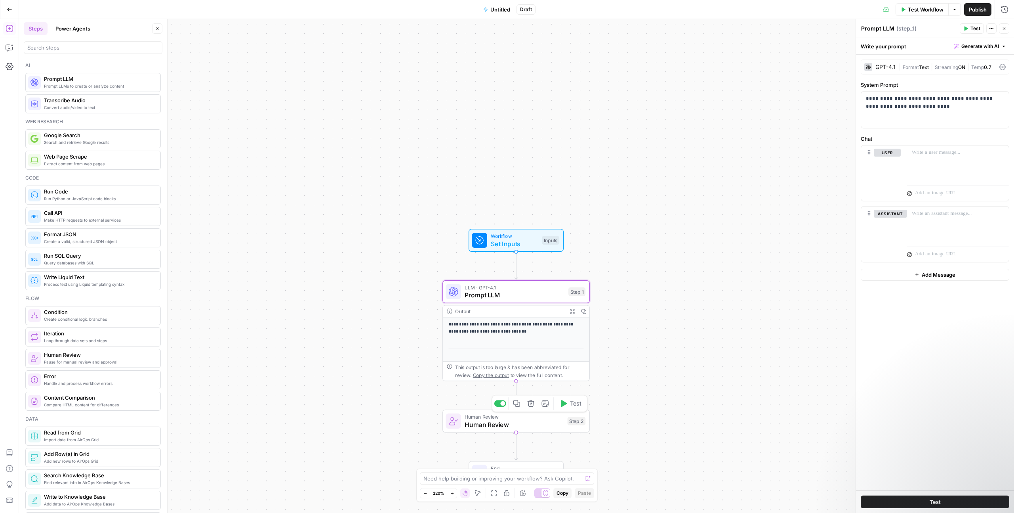
click at [521, 431] on div "Human Review Human Review Step 2 Copy step Delete step Add Note Test" at bounding box center [516, 420] width 147 height 23
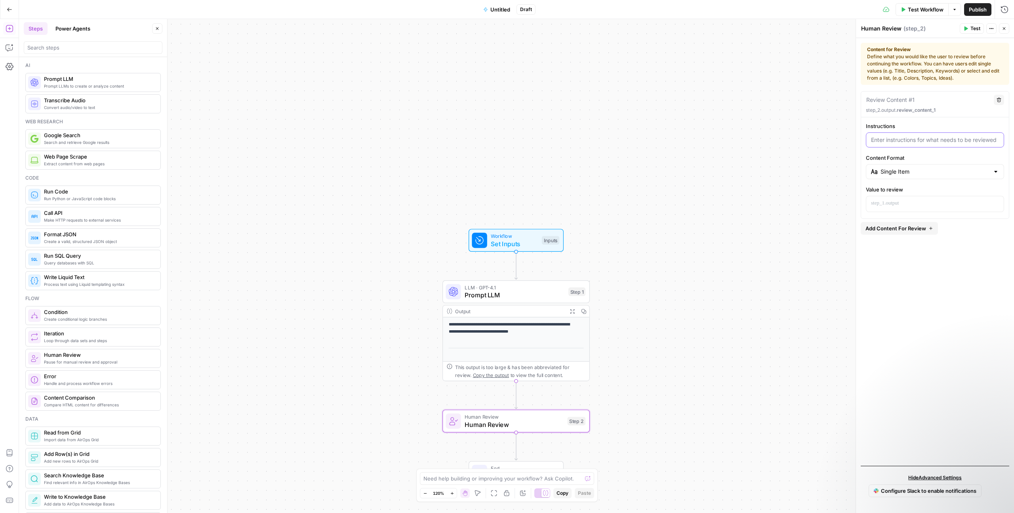
click at [907, 142] on input "Instructions" at bounding box center [935, 140] width 128 height 8
click at [907, 202] on p at bounding box center [935, 203] width 128 height 8
click at [999, 205] on button "Variables Menu" at bounding box center [997, 203] width 6 height 6
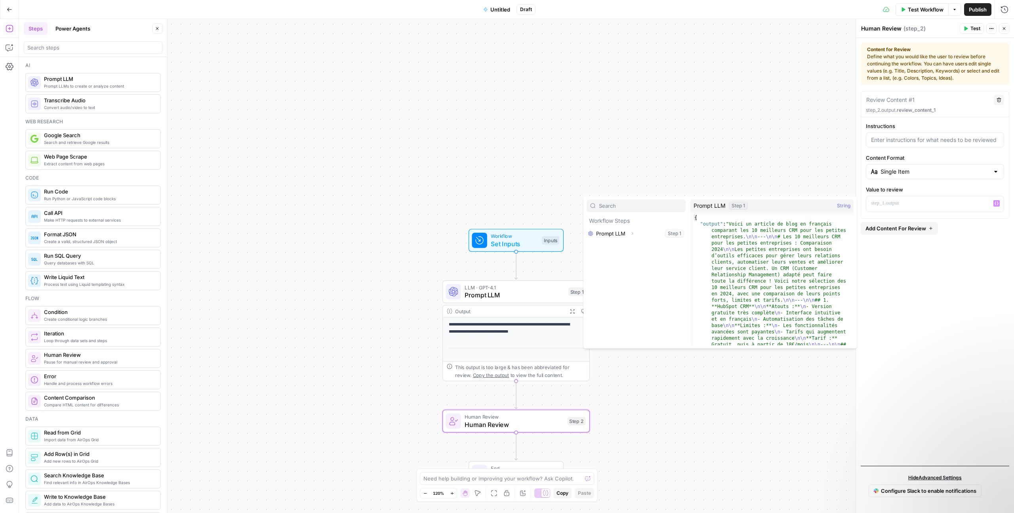
click at [946, 286] on div "Review Content #1 Delete step_2.output. review_content_1 Instructions Content F…" at bounding box center [935, 275] width 149 height 368
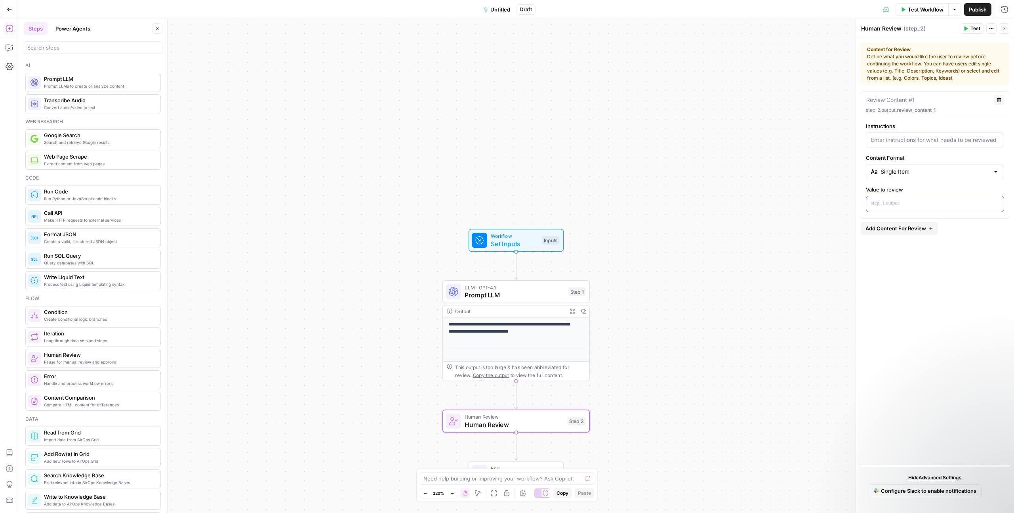
click at [926, 208] on div at bounding box center [936, 203] width 138 height 15
click at [553, 427] on span "Human Review" at bounding box center [514, 425] width 99 height 10
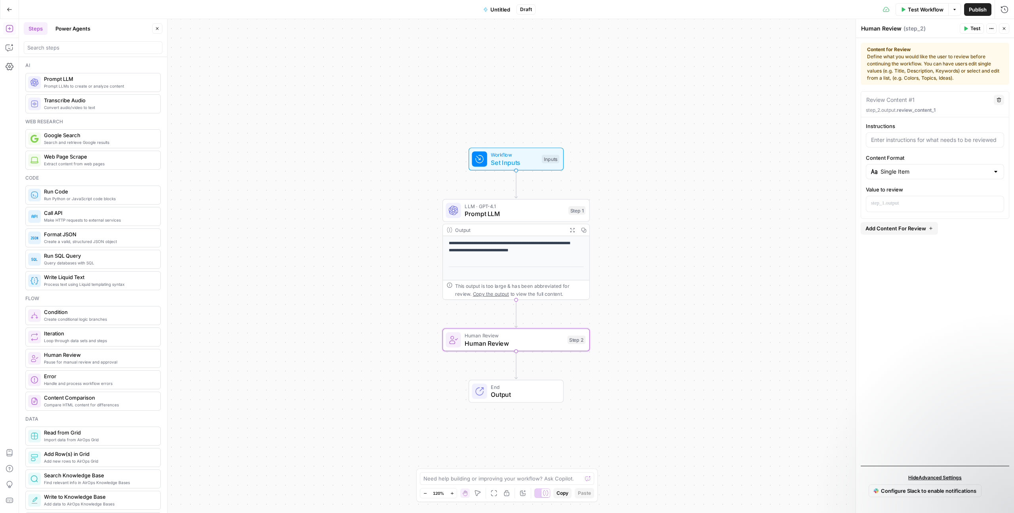
click at [519, 385] on span "End" at bounding box center [523, 387] width 65 height 8
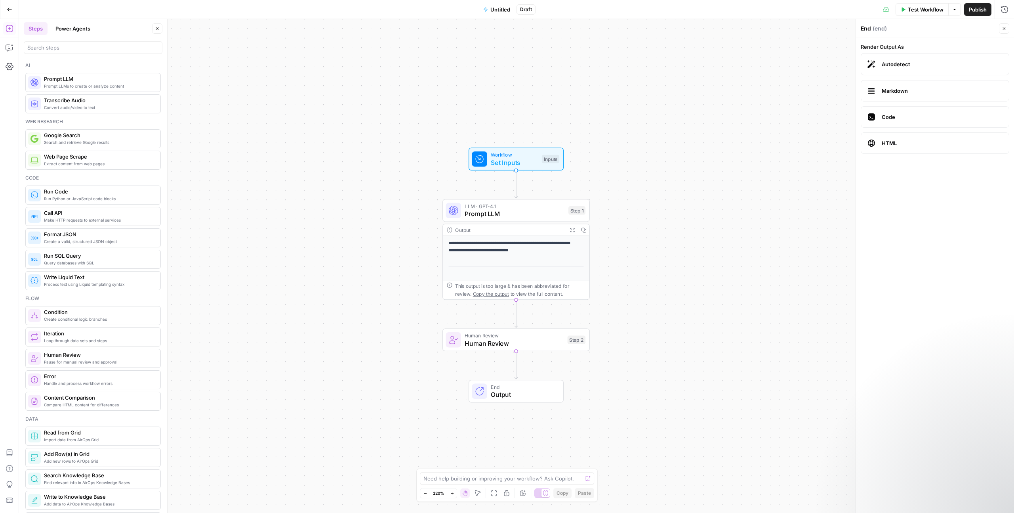
click at [523, 393] on span "Output" at bounding box center [523, 395] width 65 height 10
click at [902, 89] on span "Markdown" at bounding box center [942, 91] width 121 height 8
click at [930, 94] on span "Markdown" at bounding box center [942, 91] width 121 height 8
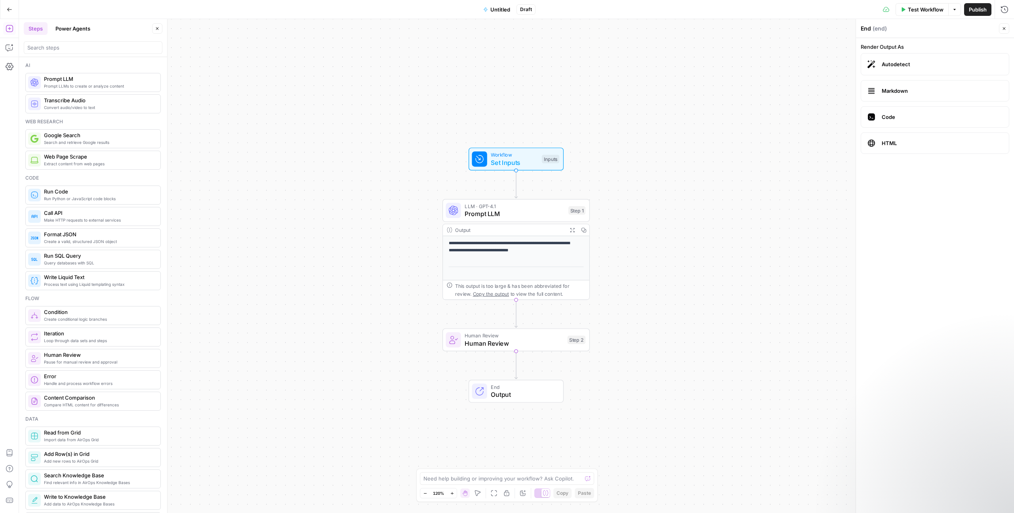
click at [875, 91] on icon at bounding box center [872, 91] width 6 height 1
click at [903, 11] on icon "button" at bounding box center [903, 9] width 5 height 5
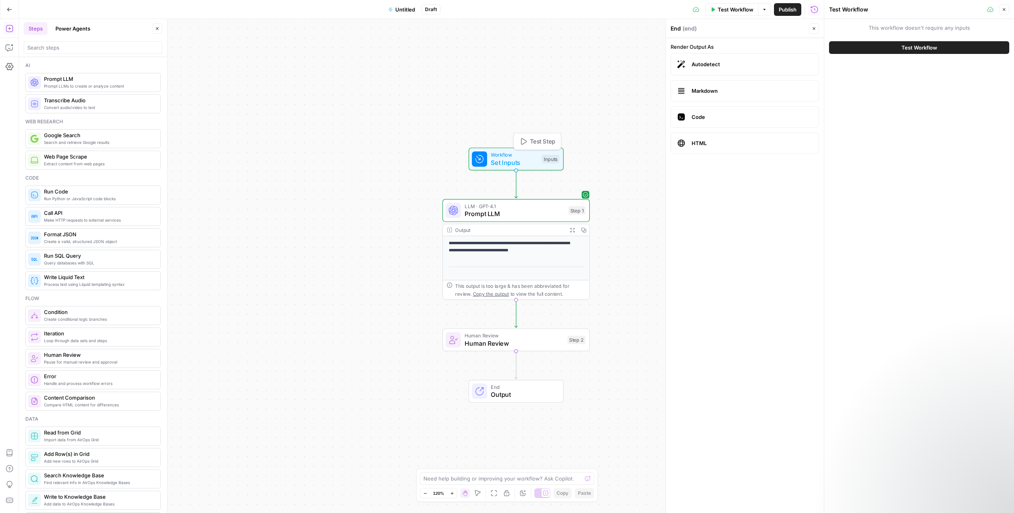
click at [522, 160] on span "Set Inputs" at bounding box center [514, 163] width 47 height 10
click at [7, 10] on icon "button" at bounding box center [10, 10] width 6 height 6
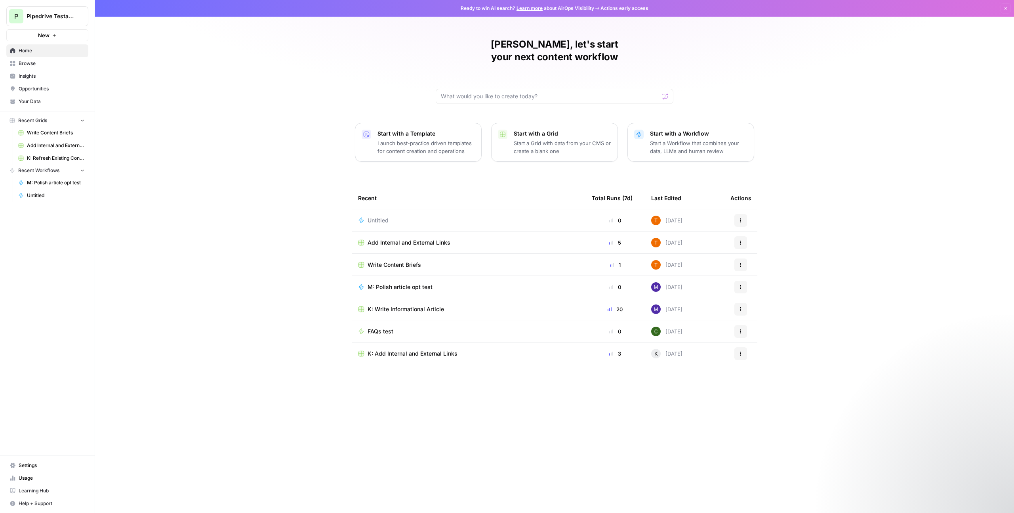
click at [504, 391] on div "Recent Total Runs (7d) Last Edited Actions Untitled 0 [DATE] Actions Add Intern…" at bounding box center [555, 343] width 406 height 313
